Goal: Transaction & Acquisition: Book appointment/travel/reservation

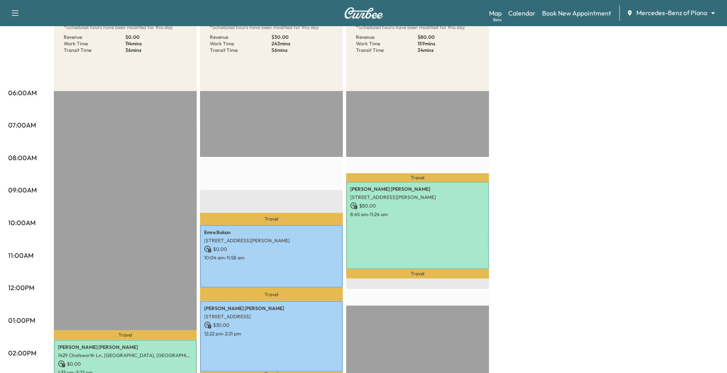
scroll to position [51, 0]
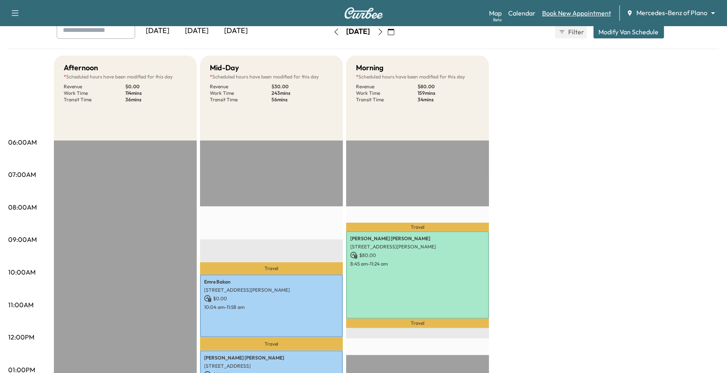
click at [570, 13] on link "Book New Appointment" at bounding box center [576, 13] width 69 height 10
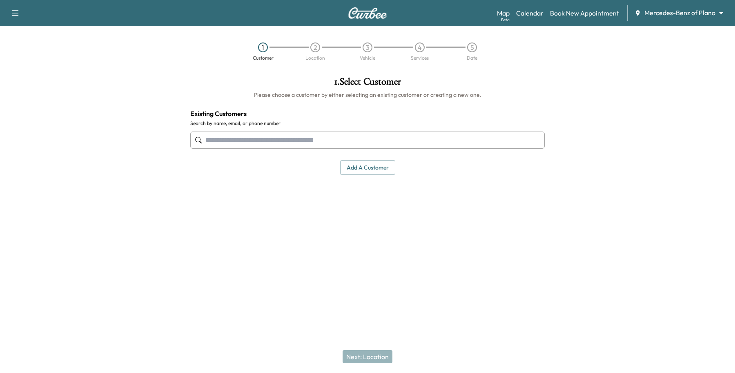
click at [256, 143] on input "text" at bounding box center [367, 139] width 354 height 17
click at [297, 132] on input "text" at bounding box center [367, 139] width 354 height 17
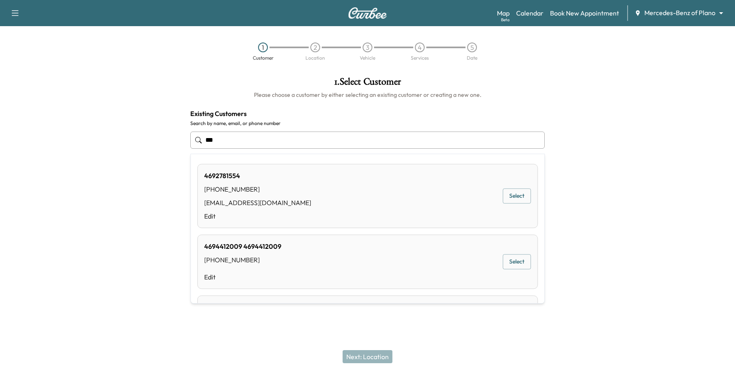
type input "***"
click at [517, 187] on div "[PERSON_NAME] [PHONE_NUMBER] [EMAIL_ADDRESS][DOMAIN_NAME] Edit Select" at bounding box center [367, 196] width 341 height 64
type input "**********"
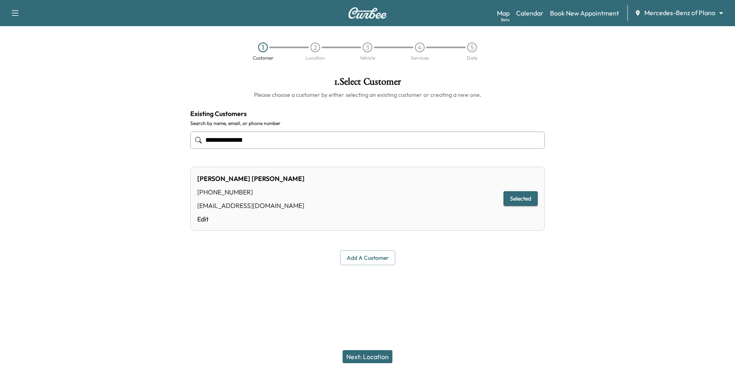
click at [372, 359] on button "Next: Location" at bounding box center [368, 356] width 50 height 13
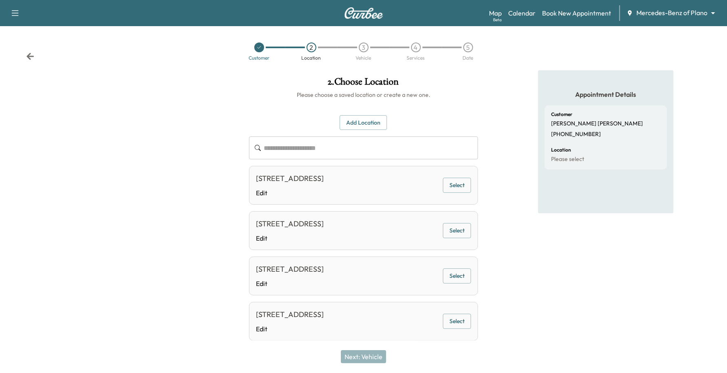
click at [452, 189] on button "Select" at bounding box center [457, 185] width 28 height 15
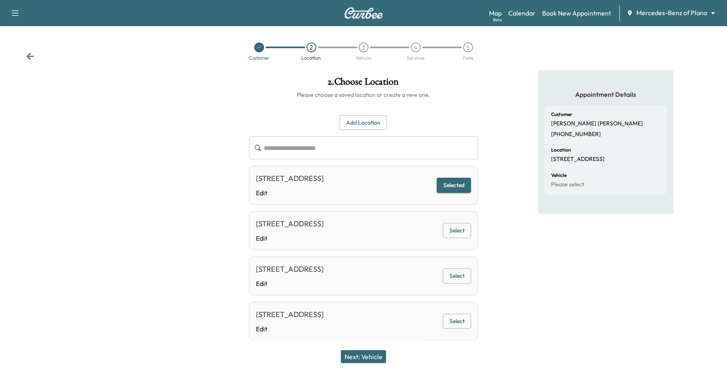
click at [358, 359] on button "Next: Vehicle" at bounding box center [363, 356] width 45 height 13
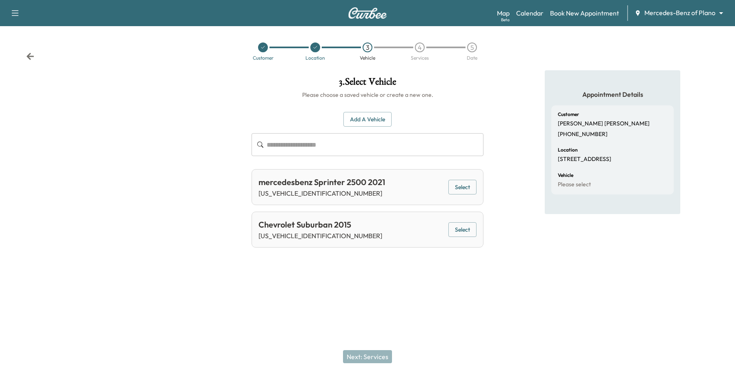
click at [470, 187] on button "Select" at bounding box center [462, 187] width 28 height 15
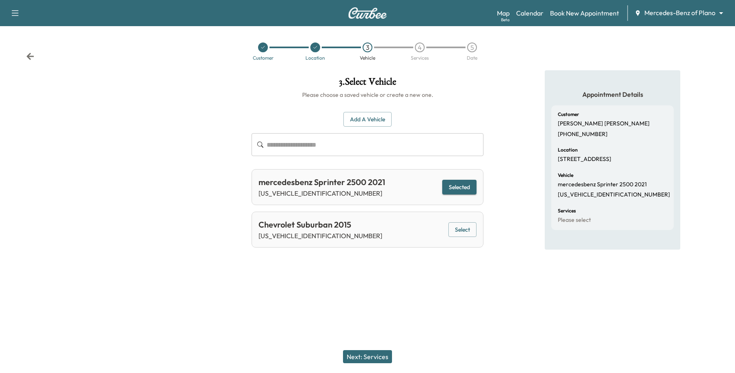
click at [374, 356] on button "Next: Services" at bounding box center [367, 356] width 49 height 13
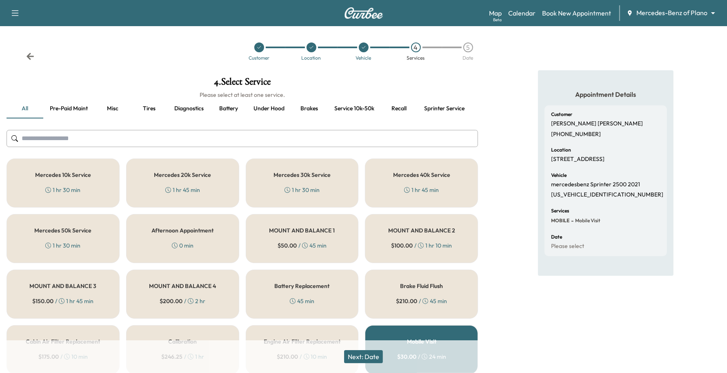
click at [388, 171] on div "Mercedes 40k Service 1 hr 45 min" at bounding box center [421, 182] width 113 height 49
